Goal: Find specific page/section: Find specific page/section

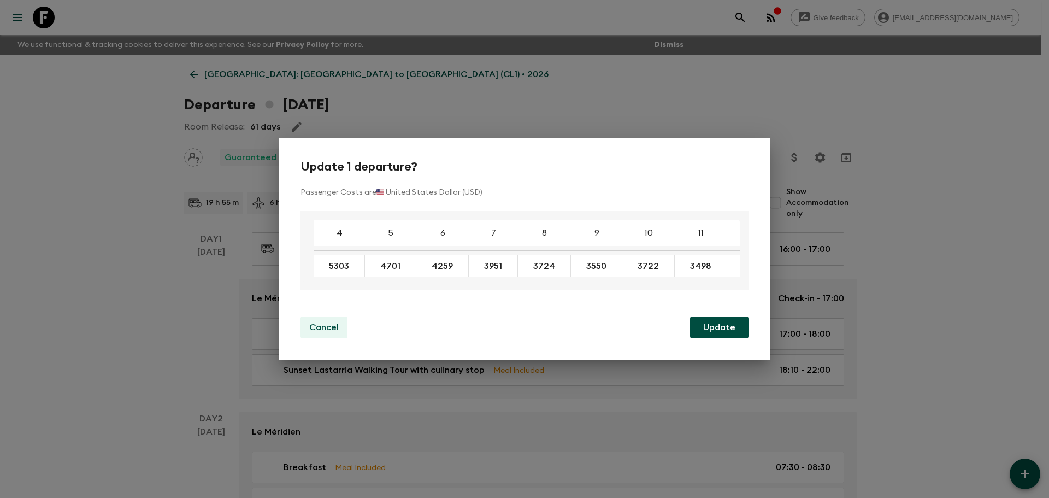
click at [333, 334] on p "Cancel" at bounding box center [323, 327] width 29 height 13
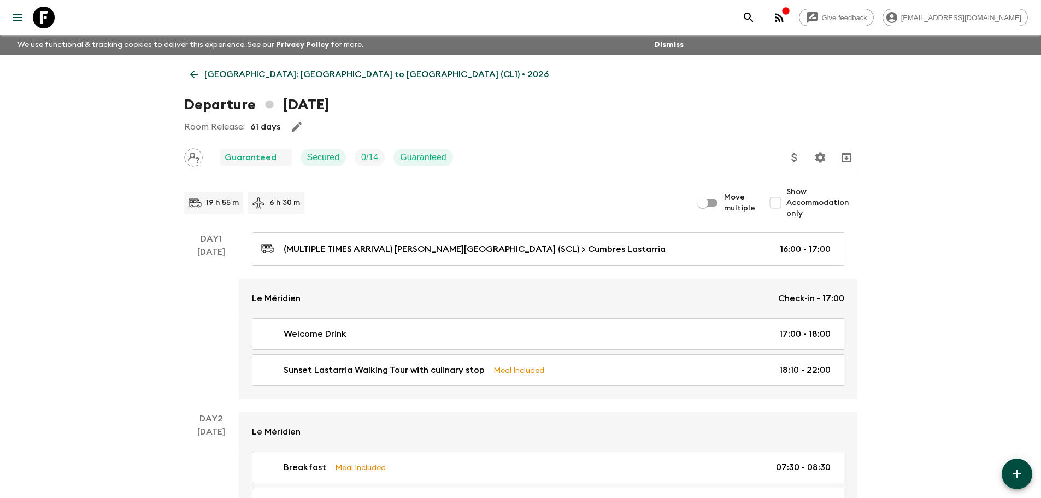
click at [195, 77] on icon at bounding box center [194, 74] width 12 height 12
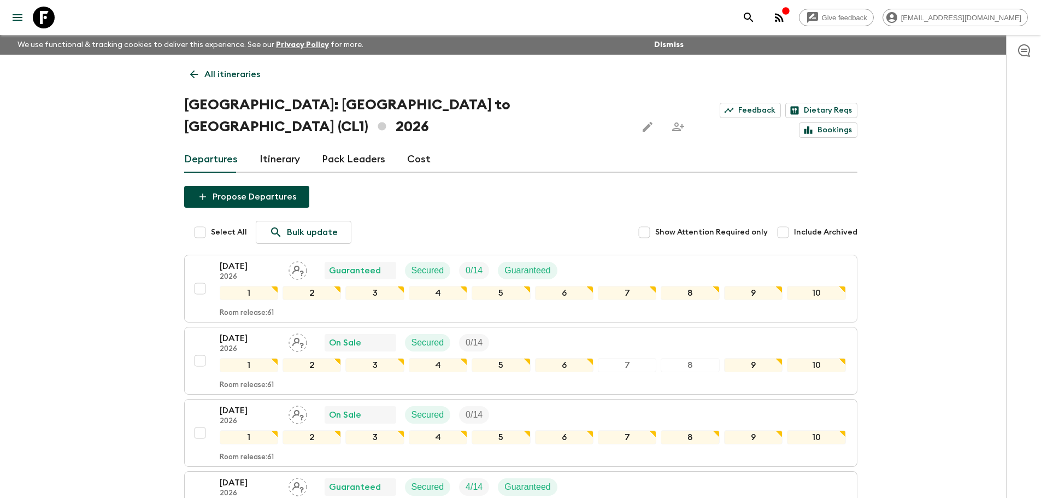
click at [198, 73] on icon at bounding box center [194, 74] width 12 height 12
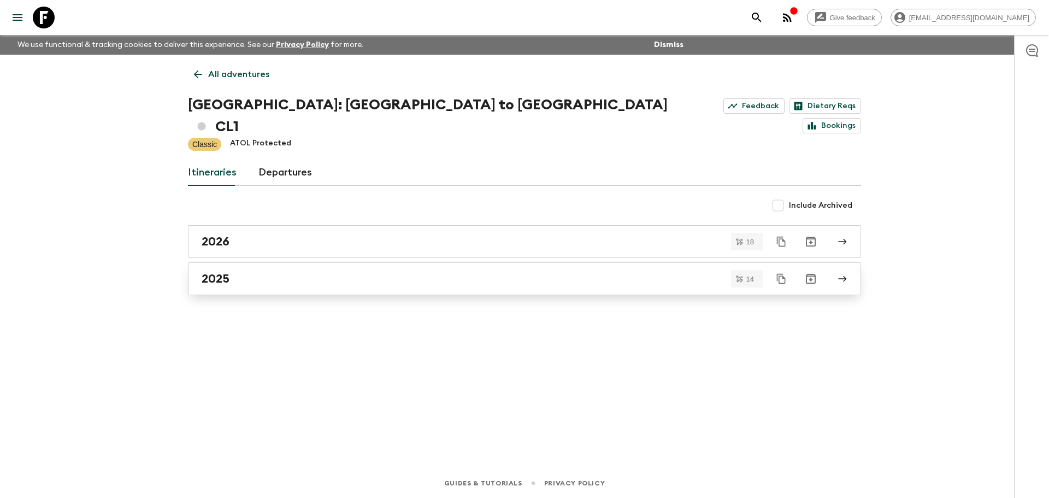
click at [243, 271] on div "2025" at bounding box center [514, 278] width 625 height 14
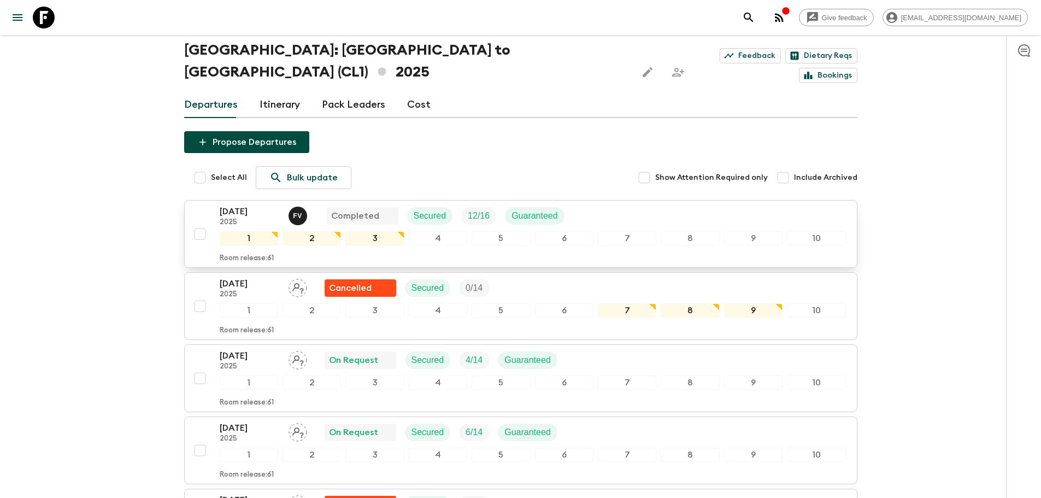
scroll to position [164, 0]
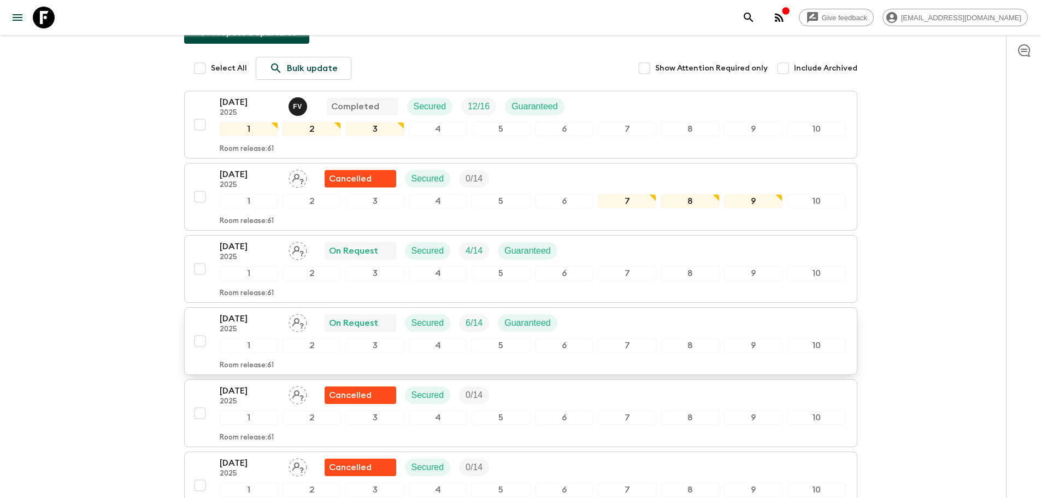
click at [263, 312] on p "[DATE]" at bounding box center [250, 318] width 60 height 13
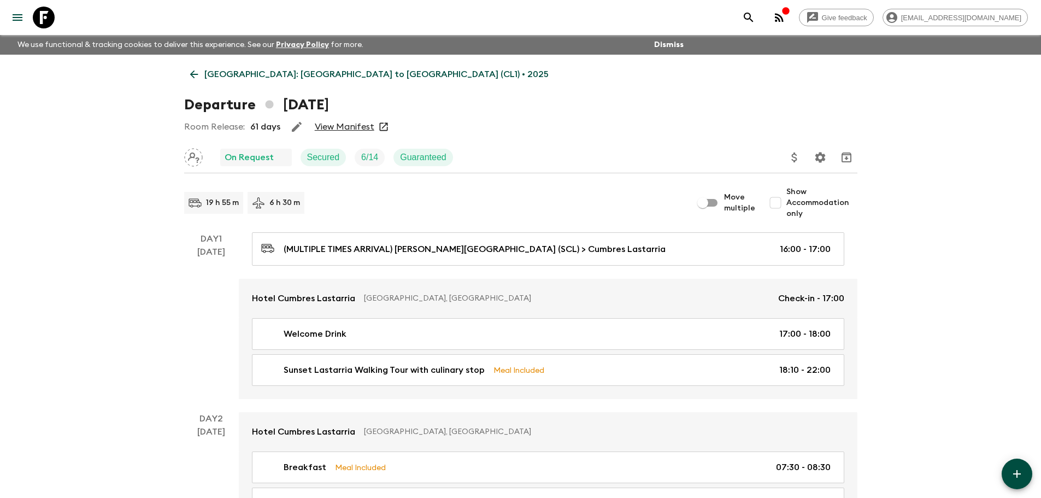
click at [347, 125] on link "View Manifest" at bounding box center [345, 126] width 60 height 11
